Goal: Task Accomplishment & Management: Use online tool/utility

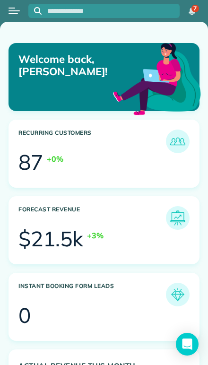
click at [17, 9] on button "Open menu" at bounding box center [14, 11] width 11 height 10
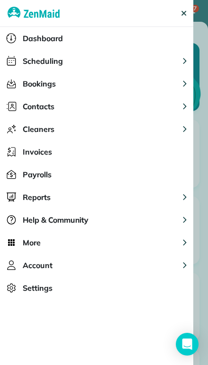
click at [30, 40] on span "Dashboard" at bounding box center [43, 38] width 40 height 11
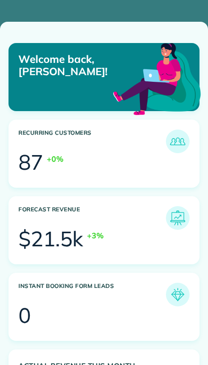
scroll to position [80, 181]
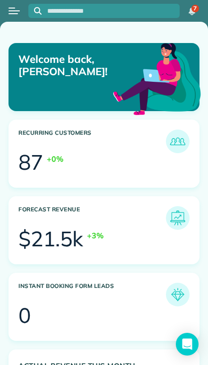
click at [17, 11] on button "Open menu" at bounding box center [14, 11] width 11 height 10
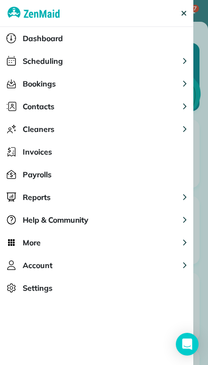
click at [30, 61] on span "Scheduling" at bounding box center [43, 60] width 40 height 11
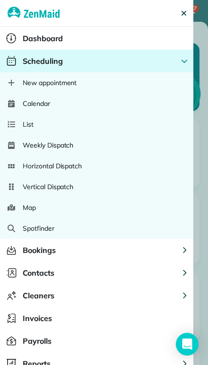
click at [27, 103] on span "Calendar" at bounding box center [36, 103] width 27 height 9
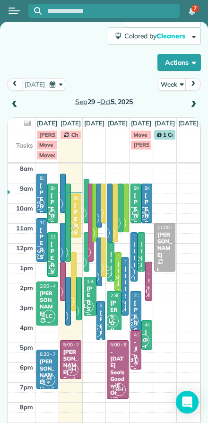
scroll to position [47, 0]
click at [167, 83] on button "Week" at bounding box center [172, 84] width 28 height 13
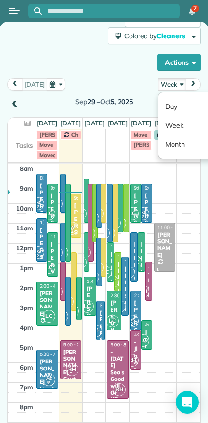
click at [167, 104] on link "Day" at bounding box center [195, 106] width 75 height 19
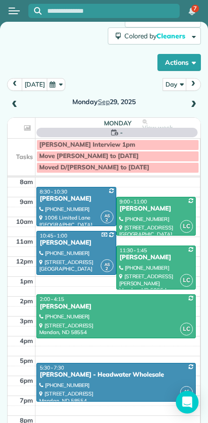
scroll to position [46, 0]
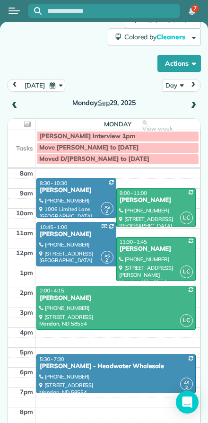
click at [30, 89] on button "[DATE]" at bounding box center [35, 85] width 26 height 13
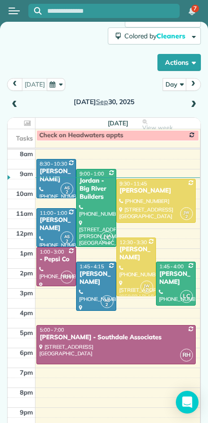
click at [17, 104] on span at bounding box center [14, 105] width 10 height 9
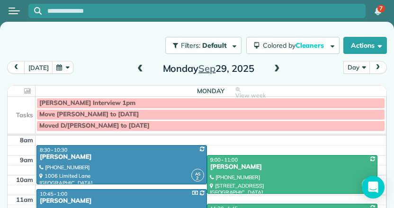
scroll to position [6, 0]
